Goal: Task Accomplishment & Management: Manage account settings

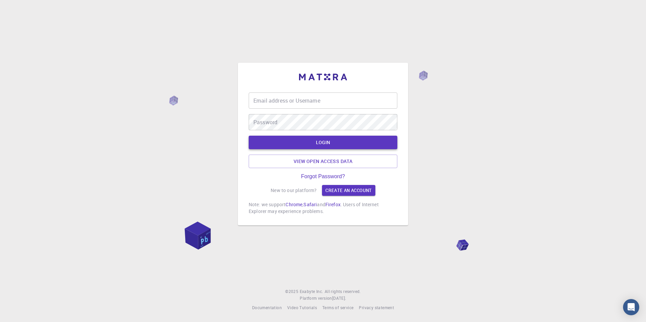
type input "asoma"
click at [314, 143] on button "LOGIN" at bounding box center [323, 143] width 149 height 14
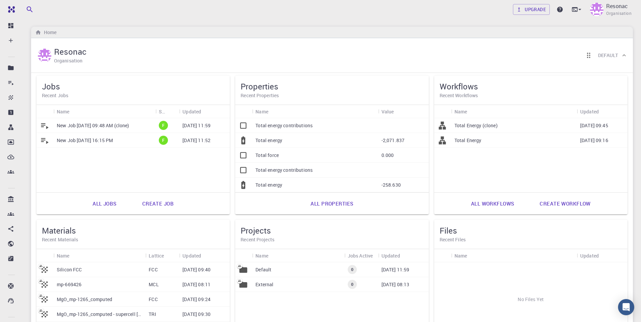
click at [242, 125] on icon at bounding box center [243, 125] width 9 height 9
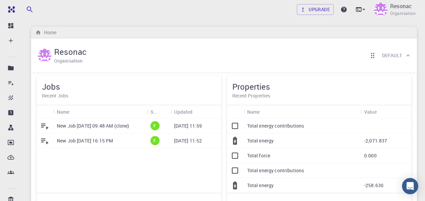
click at [249, 29] on div "Home" at bounding box center [223, 32] width 385 height 11
click at [361, 10] on icon at bounding box center [363, 9] width 7 height 7
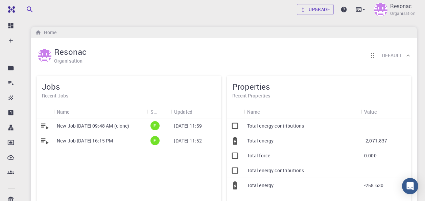
drag, startPoint x: 212, startPoint y: 104, endPoint x: 215, endPoint y: 69, distance: 35.2
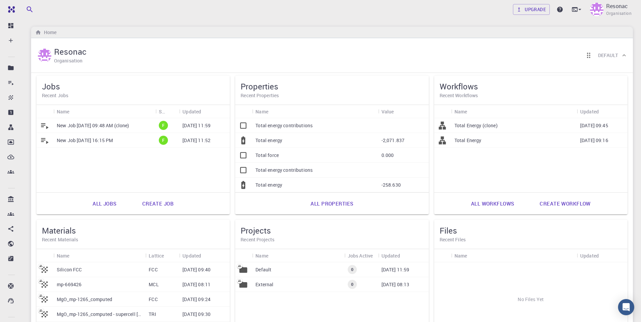
click at [611, 11] on span "Organisation" at bounding box center [618, 13] width 25 height 7
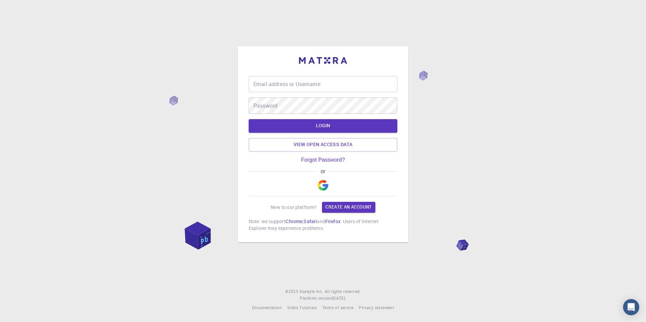
type input "asoma"
click at [317, 123] on button "LOGIN" at bounding box center [323, 126] width 149 height 14
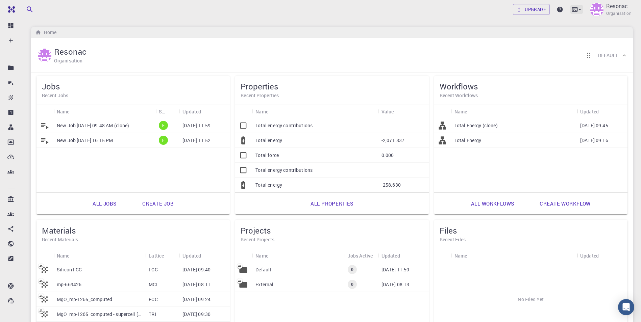
click at [580, 8] on icon at bounding box center [579, 9] width 7 height 7
click at [523, 28] on div "Terminal" at bounding box center [520, 28] width 21 height 8
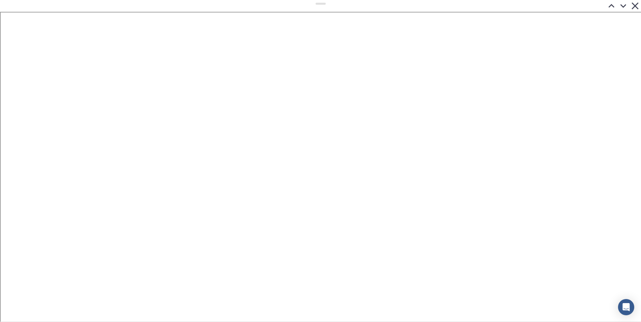
drag, startPoint x: 323, startPoint y: 165, endPoint x: 377, endPoint y: -25, distance: 197.7
click at [636, 6] on icon at bounding box center [634, 5] width 7 height 7
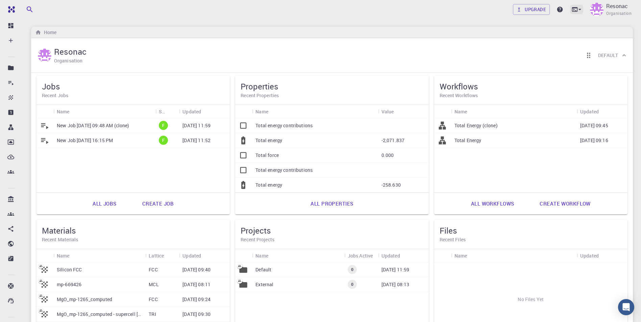
click at [576, 8] on icon at bounding box center [575, 9] width 6 height 4
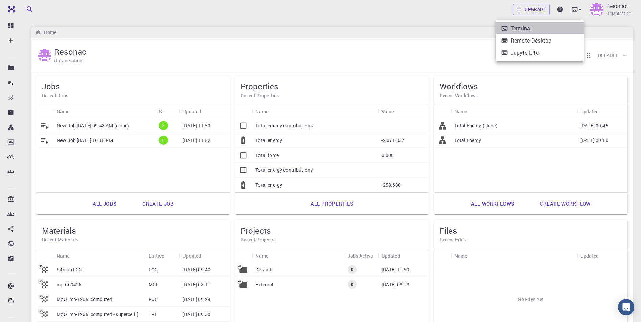
click at [514, 27] on div "Terminal" at bounding box center [520, 28] width 21 height 8
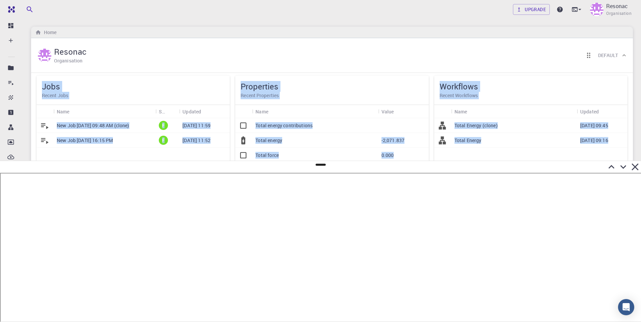
drag, startPoint x: 320, startPoint y: 156, endPoint x: 334, endPoint y: -15, distance: 171.2
click at [611, 166] on icon at bounding box center [611, 167] width 6 height 4
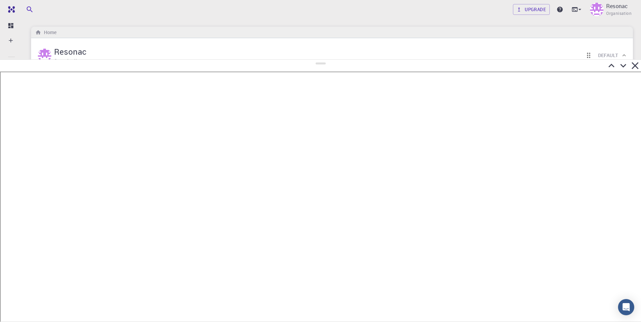
click at [323, 60] on div at bounding box center [320, 66] width 641 height 12
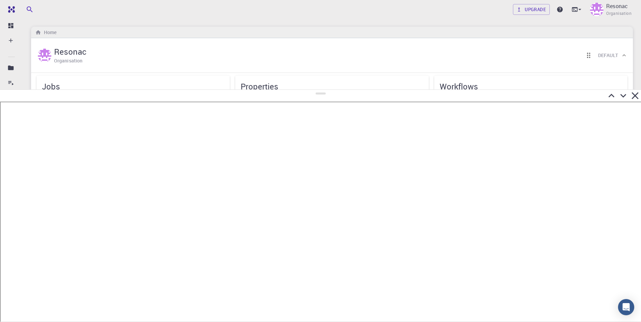
click at [334, 90] on div at bounding box center [320, 96] width 641 height 12
click at [626, 93] on icon at bounding box center [623, 94] width 6 height 4
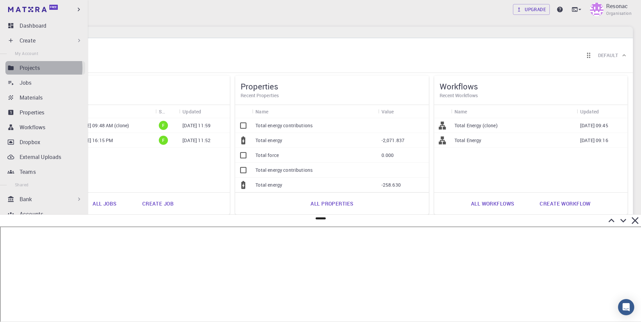
click at [23, 68] on p "Projects" at bounding box center [30, 68] width 20 height 8
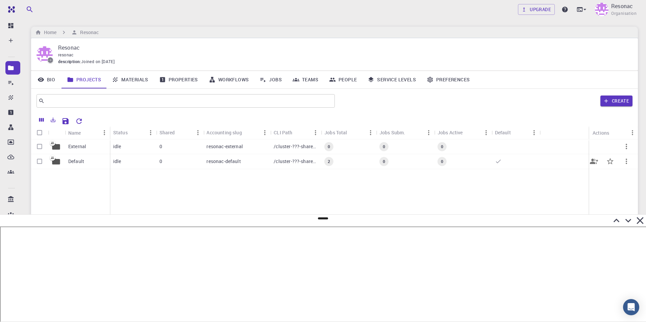
click at [77, 160] on p "Default" at bounding box center [76, 161] width 16 height 7
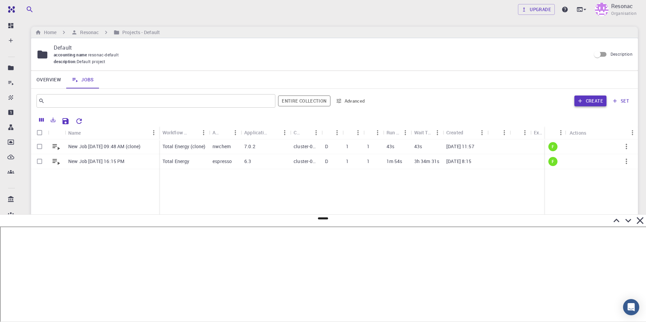
click at [593, 98] on button "Create" at bounding box center [590, 101] width 32 height 11
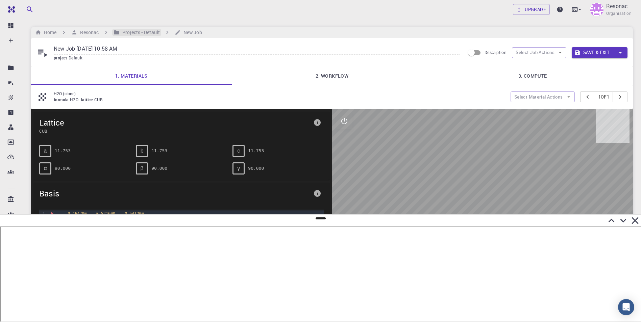
click at [138, 32] on h6 "Projects - Default" at bounding box center [140, 32] width 40 height 7
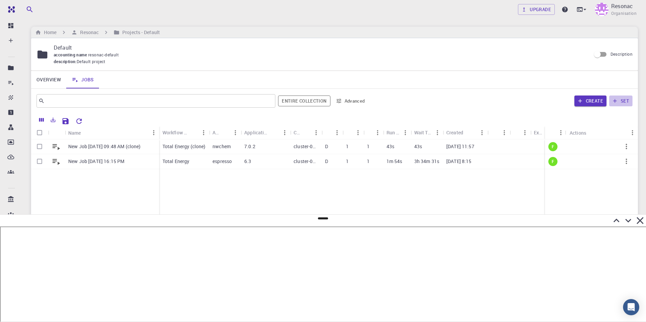
click at [619, 100] on button "set" at bounding box center [620, 101] width 23 height 11
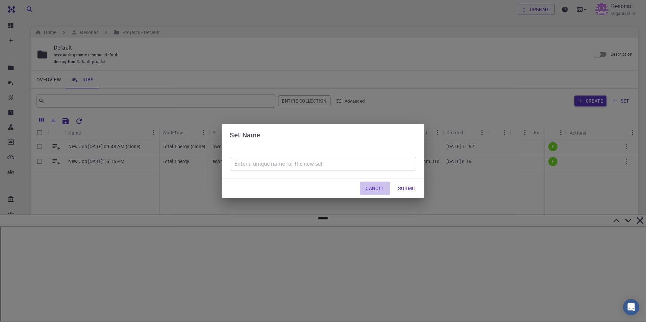
drag, startPoint x: 371, startPoint y: 190, endPoint x: 351, endPoint y: 186, distance: 20.2
click at [371, 189] on button "Cancel" at bounding box center [374, 189] width 29 height 14
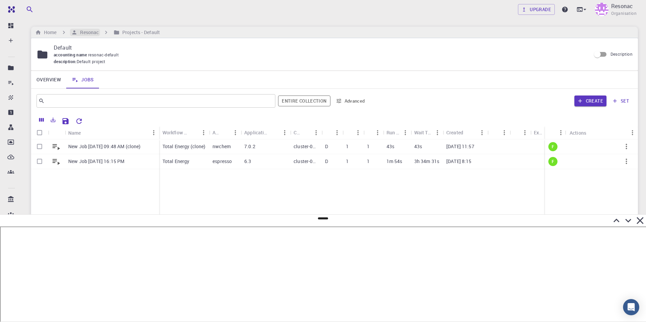
click at [85, 31] on h6 "Resonac" at bounding box center [87, 32] width 21 height 7
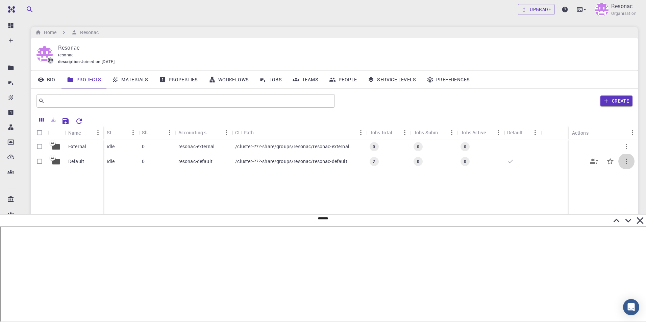
click at [625, 162] on icon "button" at bounding box center [626, 161] width 8 height 8
click at [74, 161] on div at bounding box center [323, 161] width 646 height 322
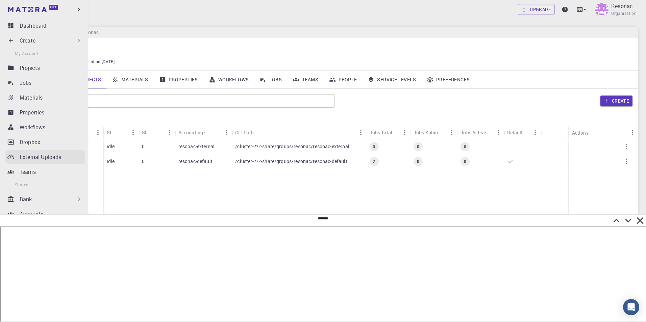
click at [11, 155] on icon at bounding box center [10, 157] width 7 height 4
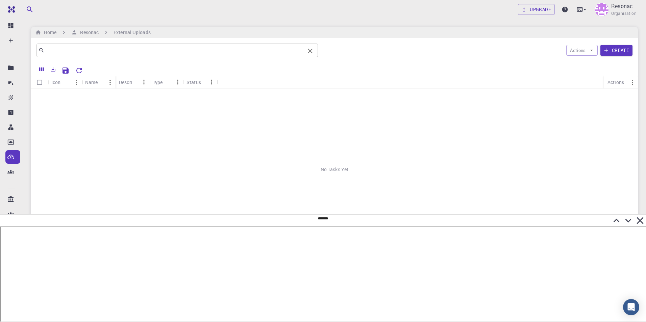
click at [184, 51] on input "text" at bounding box center [175, 50] width 260 height 9
click at [586, 52] on button "Actions" at bounding box center [581, 50] width 31 height 11
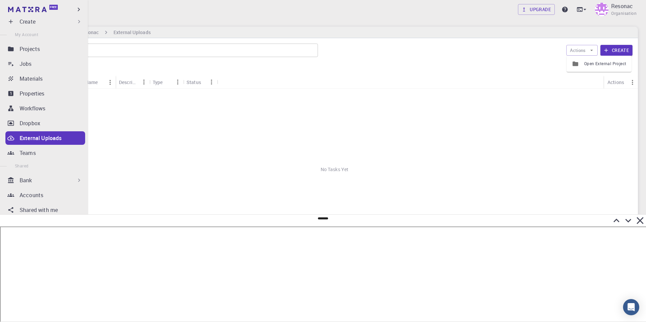
scroll to position [29, 0]
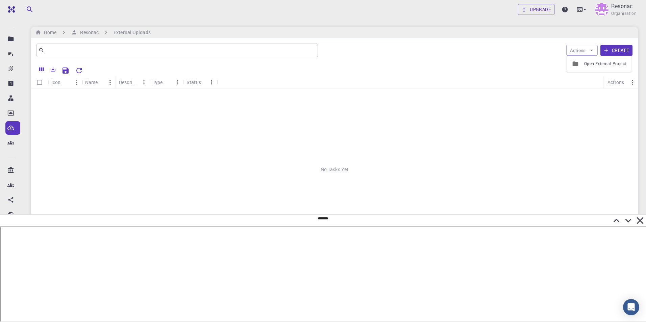
click at [638, 221] on icon at bounding box center [640, 221] width 12 height 12
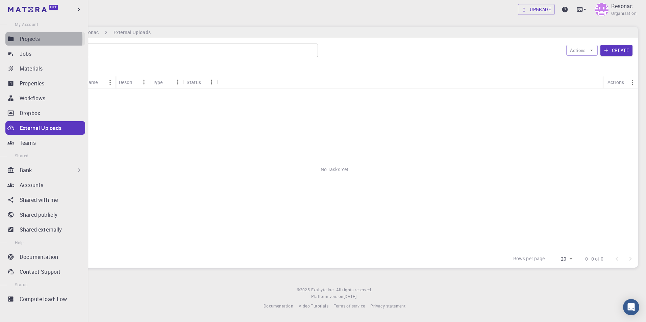
click at [17, 39] on link "Projects" at bounding box center [45, 39] width 80 height 14
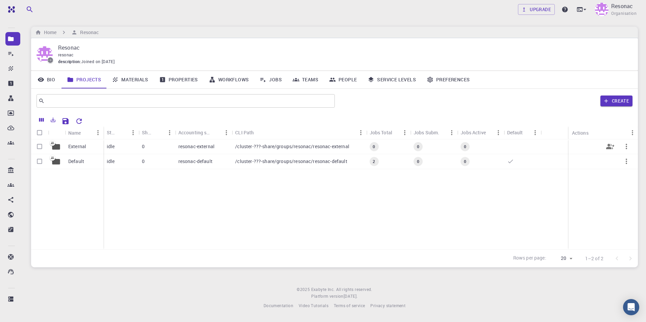
click at [628, 148] on icon "button" at bounding box center [626, 147] width 8 height 8
click at [628, 147] on ul "Open Share" at bounding box center [623, 160] width 33 height 27
click at [615, 99] on div at bounding box center [323, 161] width 646 height 322
click at [617, 101] on button "Create" at bounding box center [616, 101] width 32 height 11
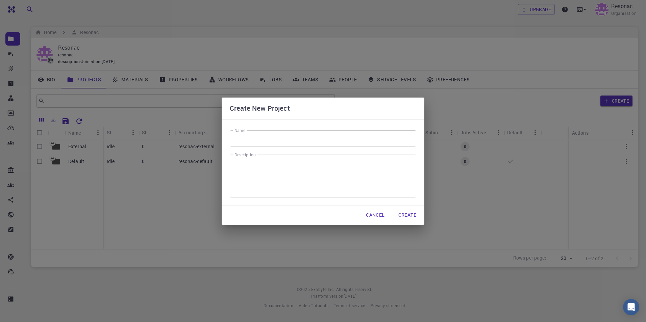
click at [375, 216] on button "Cancel" at bounding box center [374, 216] width 29 height 14
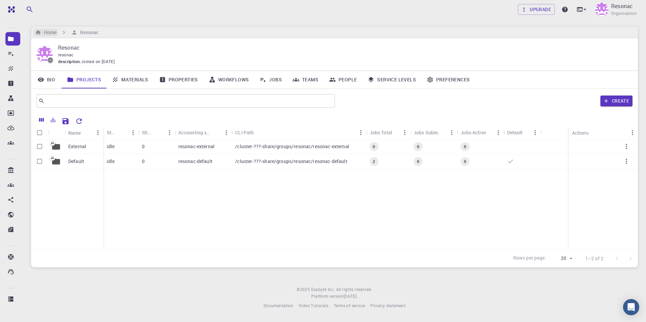
click at [46, 30] on h6 "Home" at bounding box center [48, 32] width 15 height 7
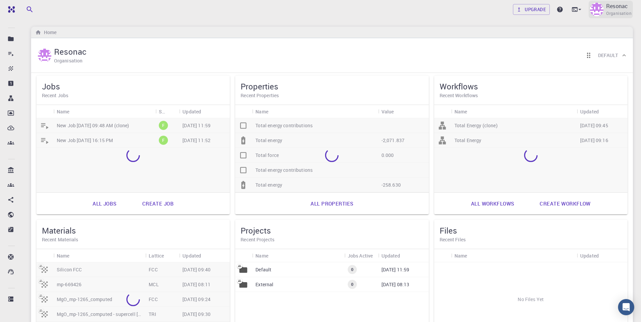
click at [617, 7] on p "Resonac" at bounding box center [617, 6] width 22 height 8
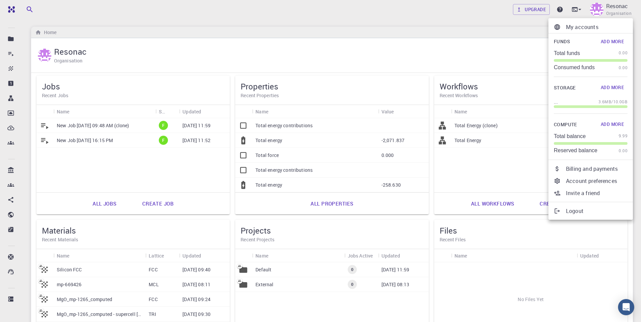
click at [589, 27] on p "My accounts" at bounding box center [596, 27] width 61 height 8
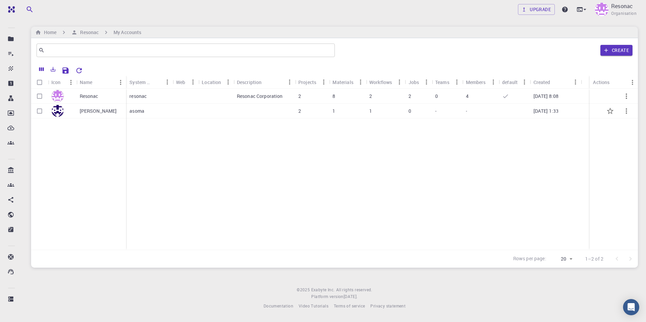
click at [88, 110] on p "[PERSON_NAME]" at bounding box center [98, 111] width 37 height 7
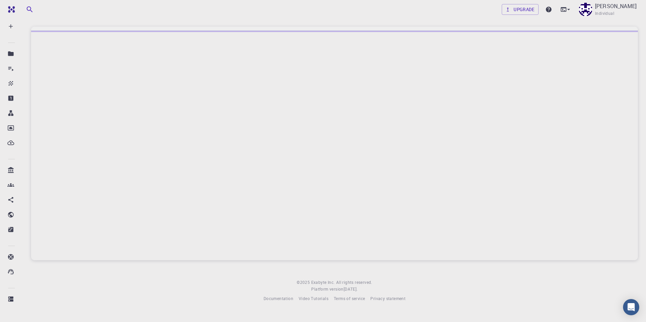
scroll to position [14, 0]
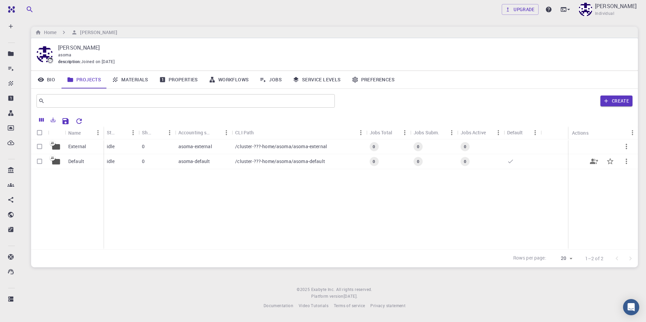
click at [76, 158] on p "Default" at bounding box center [76, 161] width 16 height 7
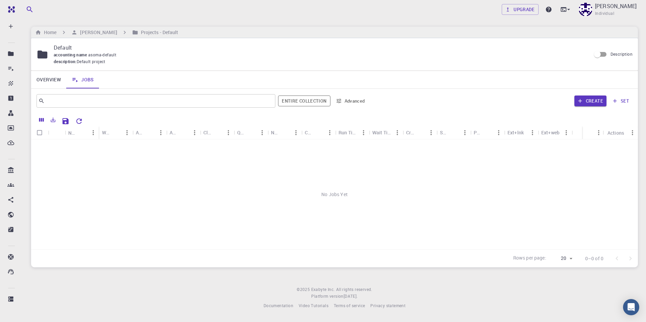
click at [622, 100] on button "set" at bounding box center [620, 101] width 23 height 11
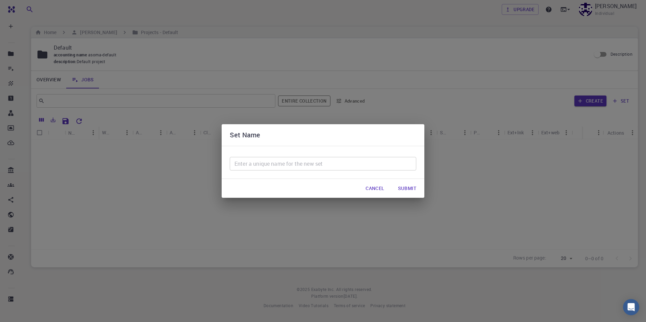
click at [367, 193] on button "Cancel" at bounding box center [374, 189] width 29 height 14
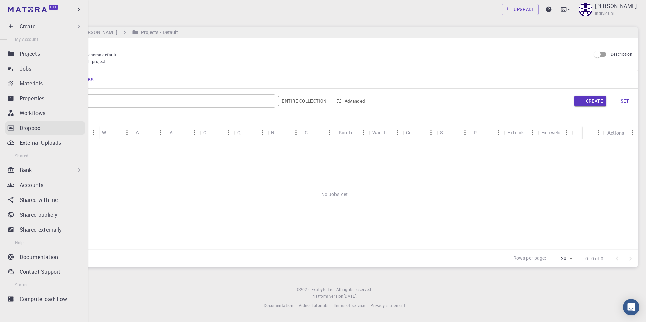
click at [13, 127] on icon at bounding box center [10, 128] width 7 height 7
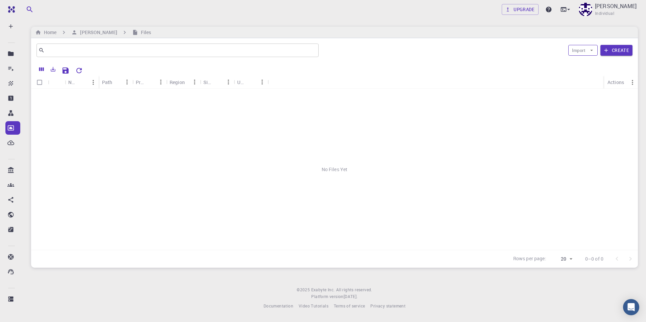
click at [575, 51] on button "Import" at bounding box center [582, 50] width 29 height 11
click at [584, 65] on div at bounding box center [580, 63] width 12 height 7
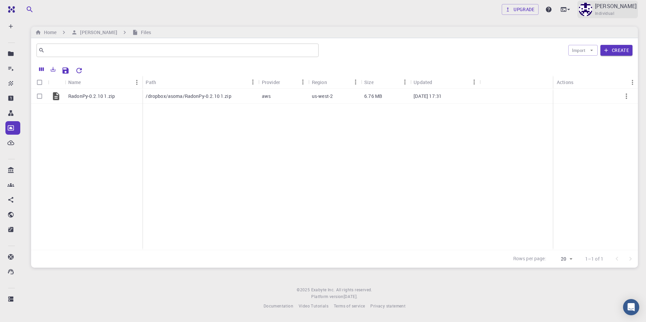
click at [596, 5] on div "Yuichiro Asoma Individual" at bounding box center [607, 10] width 60 height 18
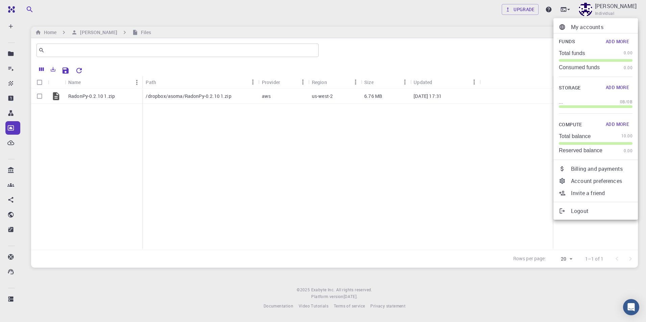
click at [585, 28] on p "My accounts" at bounding box center [601, 27] width 61 height 8
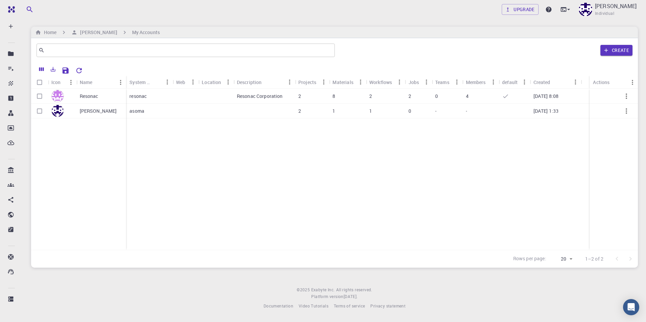
click at [89, 96] on p "Resonac" at bounding box center [89, 96] width 19 height 7
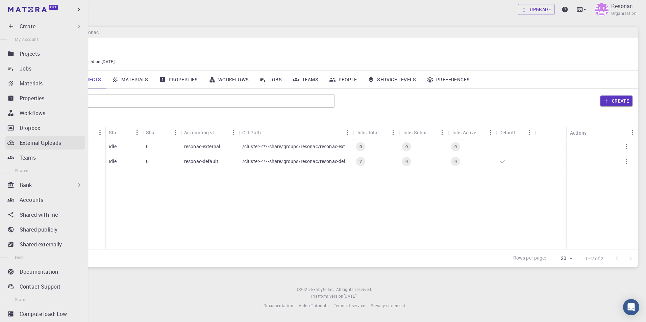
click at [14, 144] on icon at bounding box center [10, 143] width 7 height 4
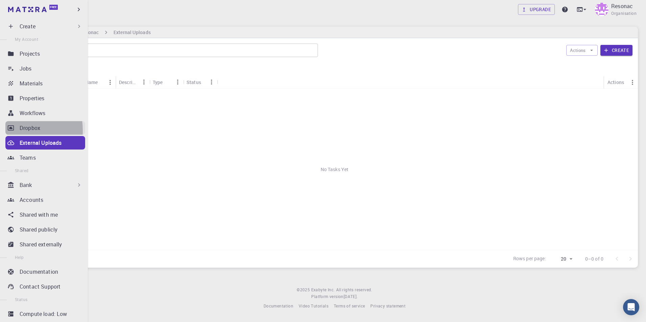
click at [11, 130] on icon at bounding box center [11, 128] width 6 height 5
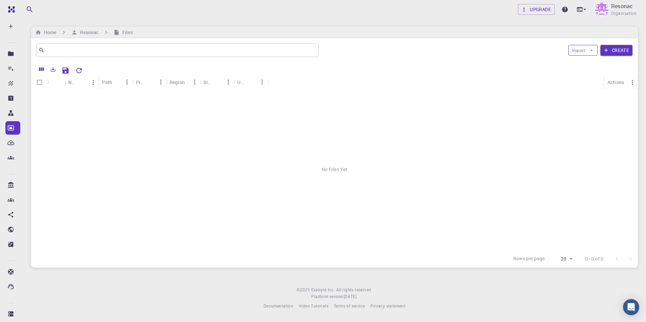
click at [585, 51] on button "Import" at bounding box center [582, 50] width 29 height 11
click at [590, 62] on span "Upload File" at bounding box center [597, 63] width 22 height 7
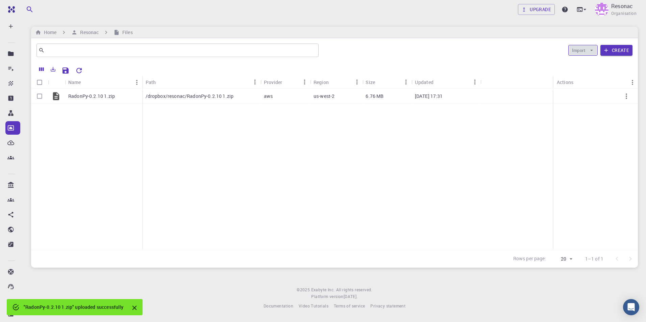
click at [584, 48] on button "Import" at bounding box center [582, 50] width 29 height 11
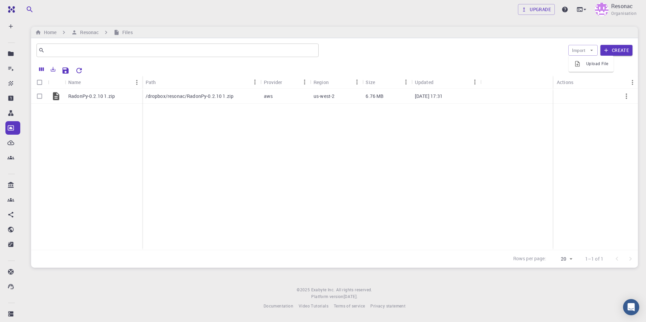
click at [585, 65] on div at bounding box center [580, 63] width 12 height 7
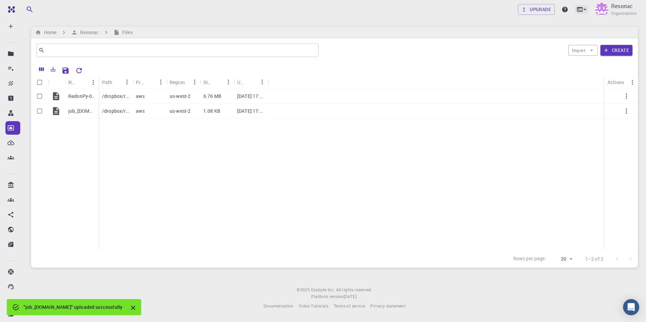
click at [580, 9] on icon at bounding box center [579, 9] width 7 height 7
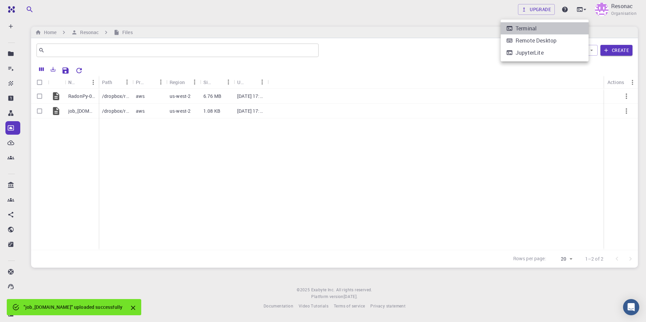
click at [530, 26] on div "Terminal" at bounding box center [526, 28] width 21 height 8
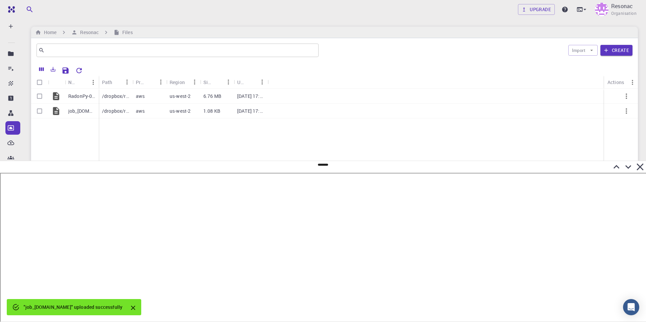
click at [131, 307] on icon "Close" at bounding box center [133, 308] width 4 height 4
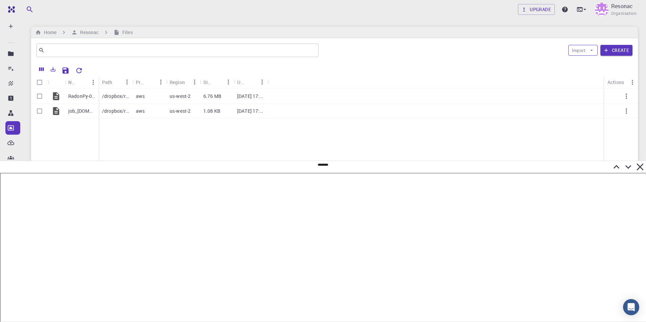
click at [575, 49] on button "Import" at bounding box center [582, 50] width 29 height 11
click at [589, 60] on li "Upload File" at bounding box center [591, 63] width 45 height 11
click at [82, 70] on icon "Reset Explorer Settings" at bounding box center [79, 71] width 8 height 8
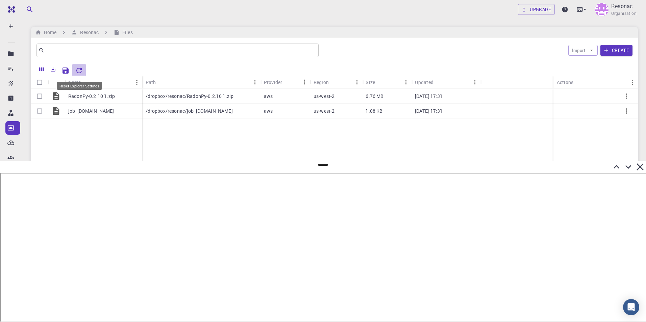
click at [79, 71] on icon "Reset Explorer Settings" at bounding box center [79, 71] width 8 height 8
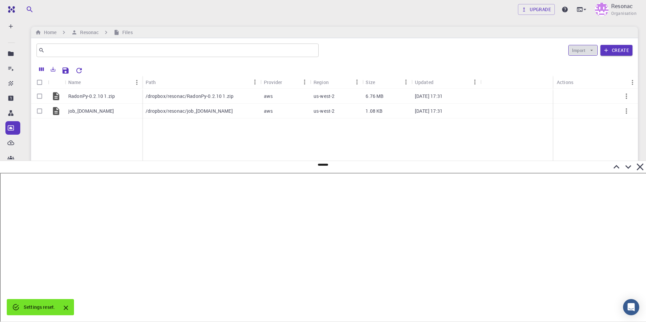
click at [582, 52] on button "Import" at bounding box center [582, 50] width 29 height 11
click at [583, 61] on div at bounding box center [580, 63] width 12 height 7
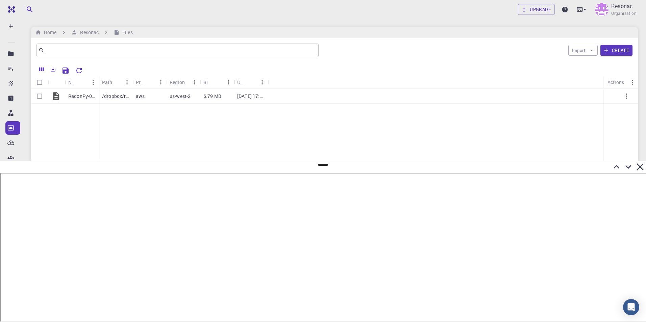
click at [320, 165] on div at bounding box center [323, 165] width 10 height 2
click at [585, 49] on button "Import" at bounding box center [582, 50] width 29 height 11
click at [519, 50] on div "Import Create" at bounding box center [476, 50] width 311 height 16
click at [624, 46] on button "Create" at bounding box center [616, 50] width 32 height 11
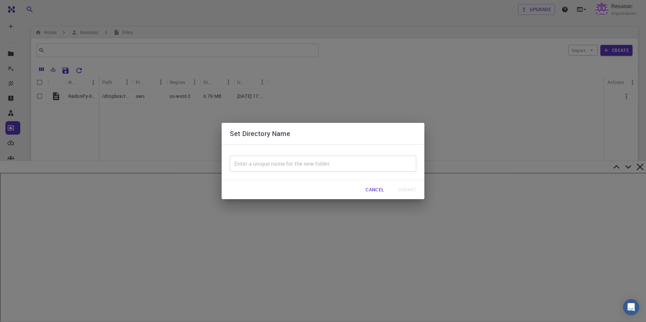
click at [373, 190] on button "Cancel" at bounding box center [374, 190] width 29 height 14
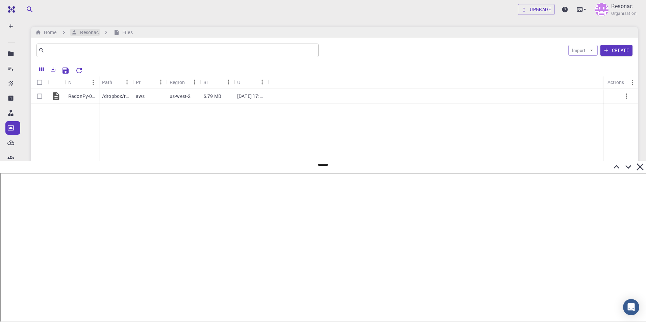
click at [91, 32] on h6 "Resonac" at bounding box center [87, 32] width 21 height 7
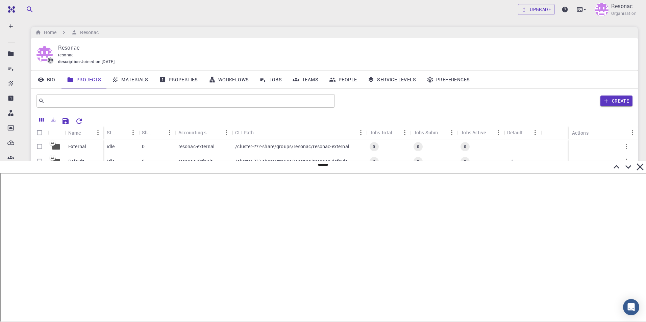
click at [230, 40] on div "Resonac resonac description : Joined on Sep 9, 2025" at bounding box center [334, 54] width 607 height 32
click at [638, 168] on icon at bounding box center [640, 167] width 12 height 12
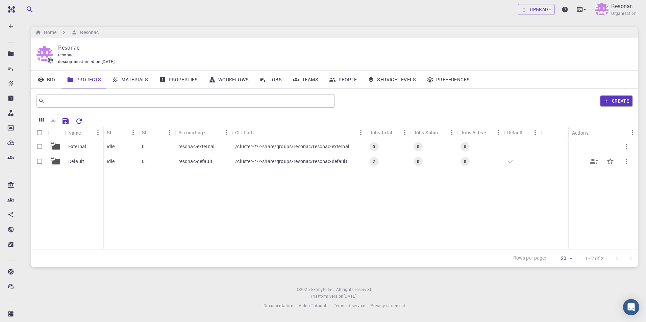
click at [77, 161] on p "Default" at bounding box center [76, 161] width 16 height 7
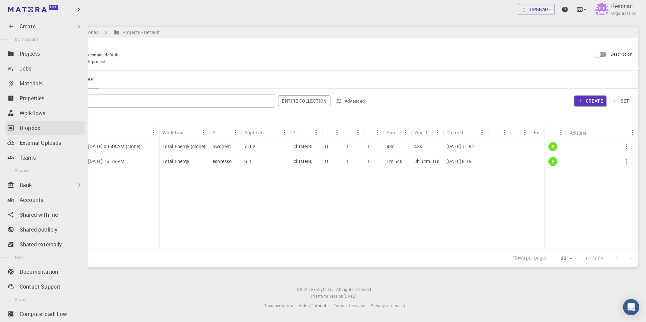
click at [20, 126] on p "Dropbox" at bounding box center [30, 128] width 21 height 8
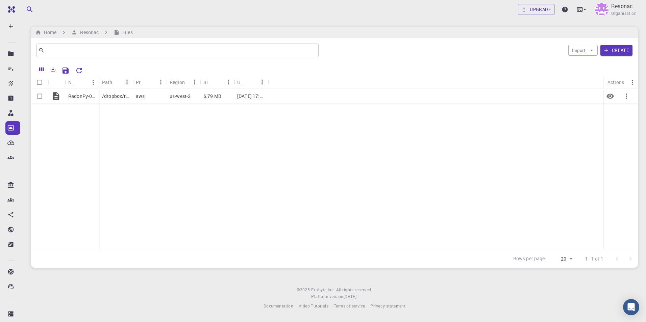
click at [611, 95] on icon "Preview" at bounding box center [609, 96] width 7 height 5
click at [610, 96] on icon "Preview" at bounding box center [609, 96] width 7 height 5
click at [625, 96] on icon "button" at bounding box center [626, 96] width 8 height 8
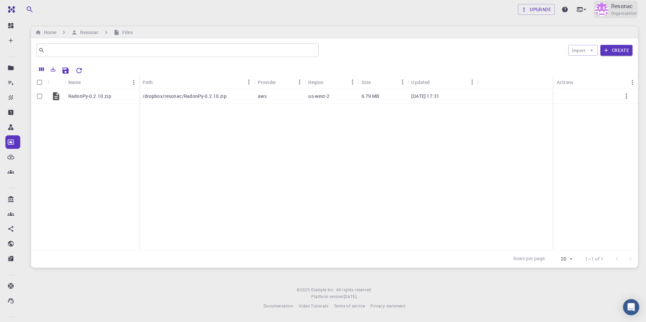
click at [606, 9] on img at bounding box center [602, 10] width 14 height 14
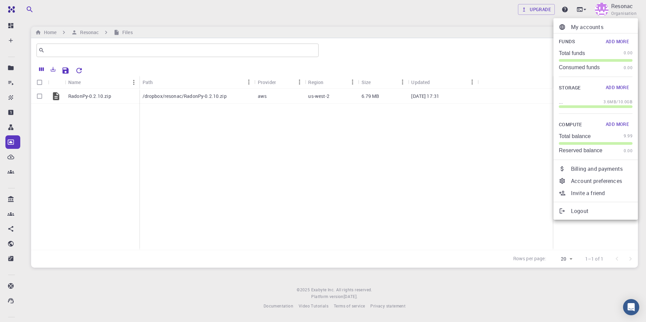
click at [575, 213] on p "Logout" at bounding box center [601, 211] width 61 height 8
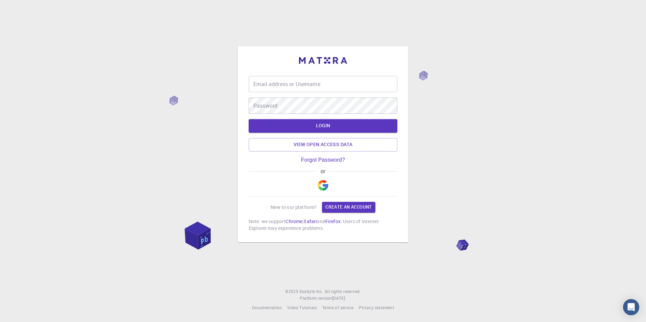
type input "asoma"
